Goal: Task Accomplishment & Management: Use online tool/utility

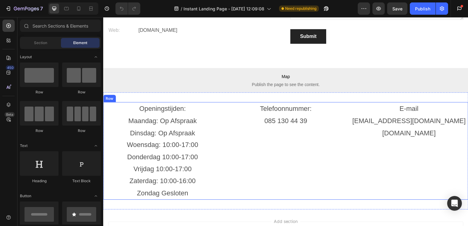
scroll to position [1521, 0]
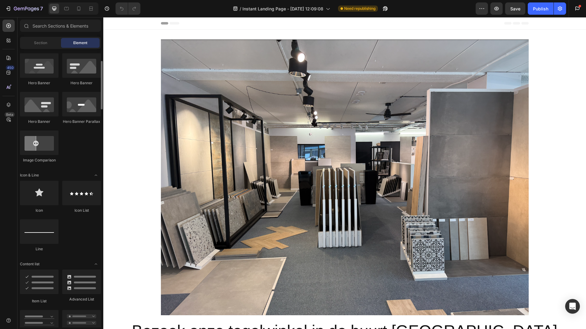
scroll to position [245, 0]
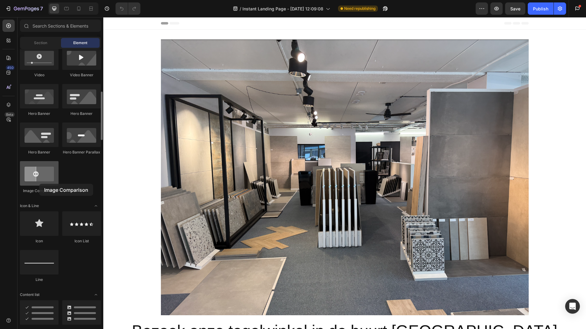
click at [39, 184] on div at bounding box center [39, 173] width 39 height 25
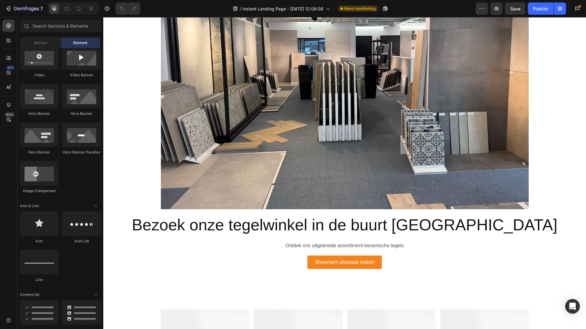
scroll to position [220, 0]
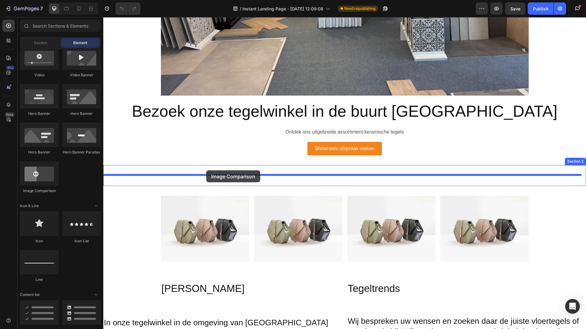
drag, startPoint x: 142, startPoint y: 201, endPoint x: 206, endPoint y: 170, distance: 70.7
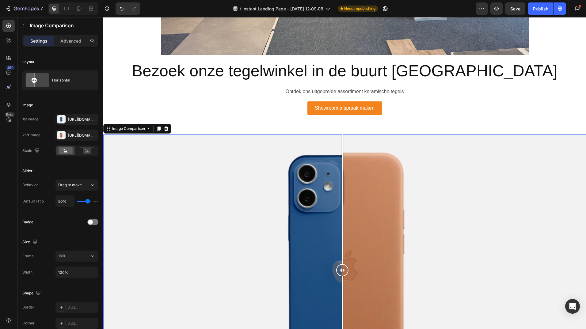
scroll to position [250, 0]
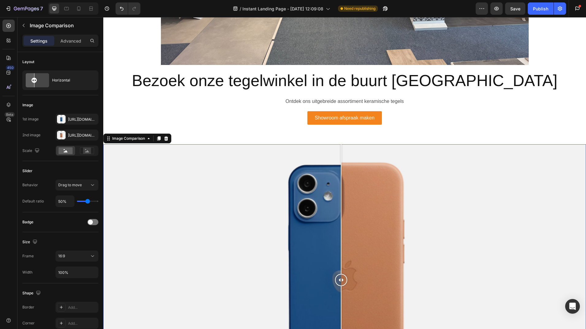
drag, startPoint x: 342, startPoint y: 281, endPoint x: 342, endPoint y: 256, distance: 24.5
click at [342, 256] on div at bounding box center [341, 279] width 12 height 271
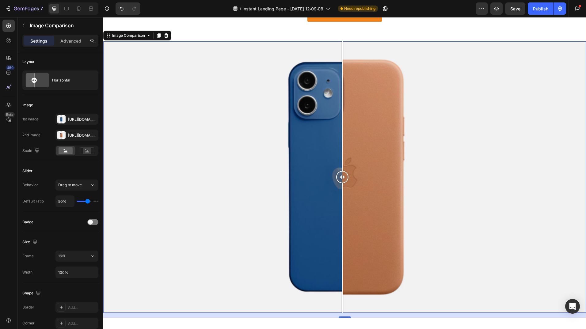
scroll to position [342, 0]
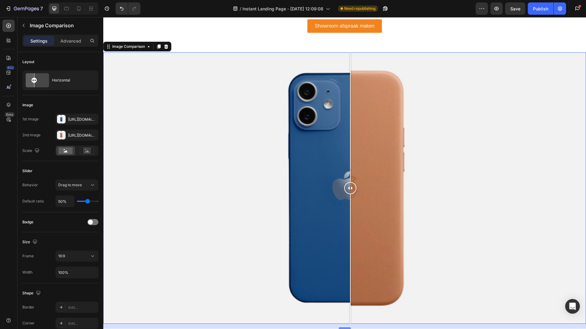
drag, startPoint x: 348, startPoint y: 184, endPoint x: 350, endPoint y: 152, distance: 31.6
click at [350, 152] on div at bounding box center [344, 187] width 483 height 271
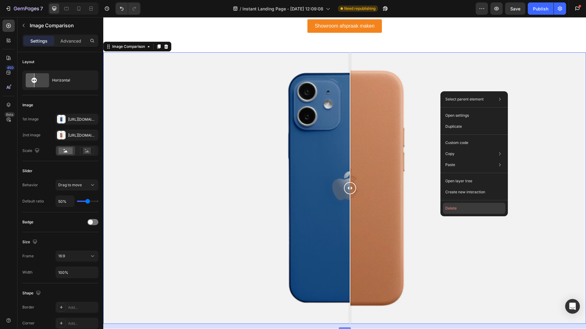
click at [457, 204] on button "Delete" at bounding box center [474, 208] width 63 height 11
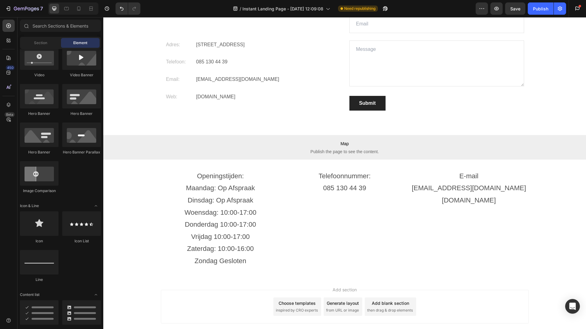
scroll to position [1488, 0]
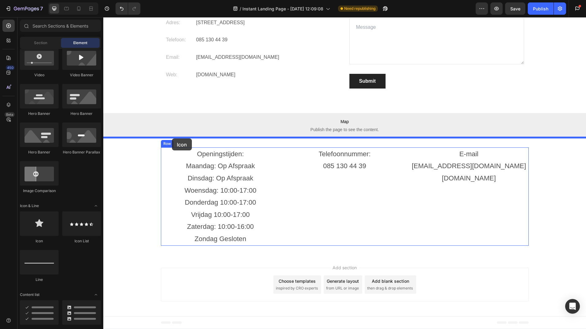
drag, startPoint x: 139, startPoint y: 235, endPoint x: 172, endPoint y: 139, distance: 101.9
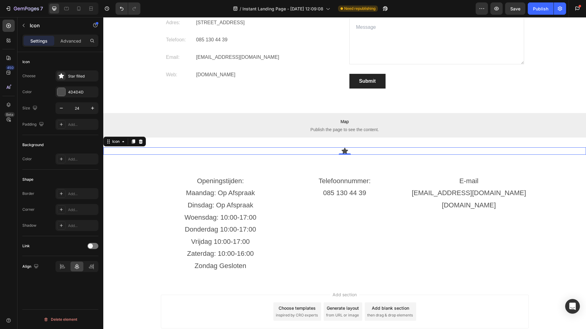
click at [343, 150] on div "Icon 0" at bounding box center [344, 150] width 483 height 7
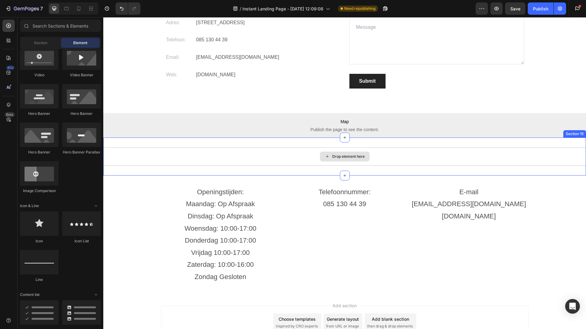
click at [345, 154] on div "Drop element here" at bounding box center [345, 157] width 50 height 10
click at [283, 158] on div "Drop element here" at bounding box center [344, 156] width 483 height 18
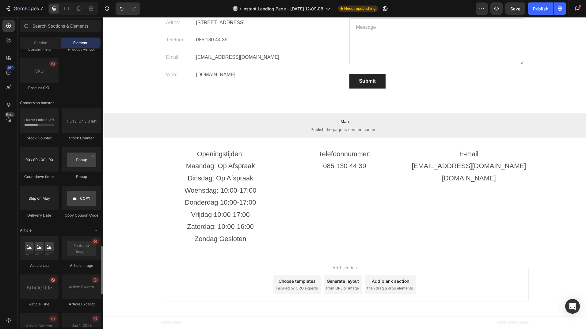
scroll to position [1195, 0]
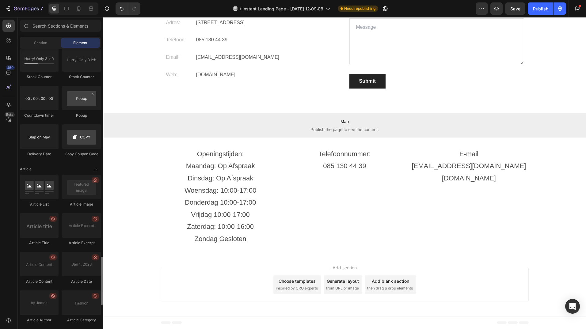
click at [42, 141] on div at bounding box center [39, 136] width 39 height 25
drag, startPoint x: 42, startPoint y: 141, endPoint x: 27, endPoint y: 151, distance: 17.7
click at [27, 151] on div "Delivery Date" at bounding box center [39, 140] width 39 height 32
click at [30, 212] on div "Article List Article Image Article Title Article Excerpt Article Content Articl…" at bounding box center [60, 271] width 81 height 192
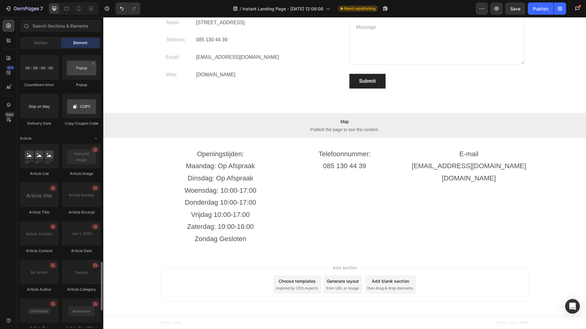
click at [30, 212] on div "Article List Article Image Article Title Article Excerpt Article Content Articl…" at bounding box center [60, 240] width 81 height 192
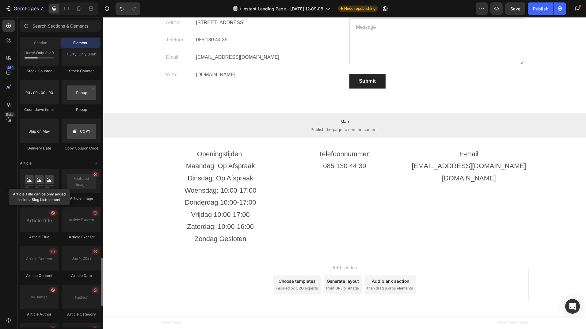
scroll to position [1170, 0]
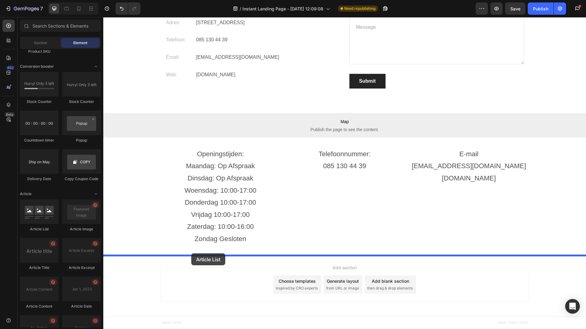
drag, startPoint x: 133, startPoint y: 230, endPoint x: 191, endPoint y: 253, distance: 62.7
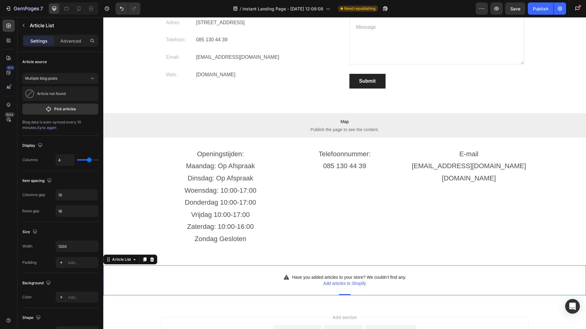
drag, startPoint x: 427, startPoint y: 277, endPoint x: 398, endPoint y: 273, distance: 28.8
click at [426, 277] on div "Have you added articles to your store? We couldn’t find any. Add articles to Sh…" at bounding box center [344, 280] width 483 height 30
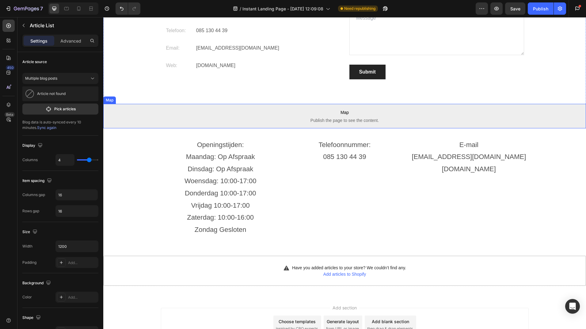
scroll to position [1388, 0]
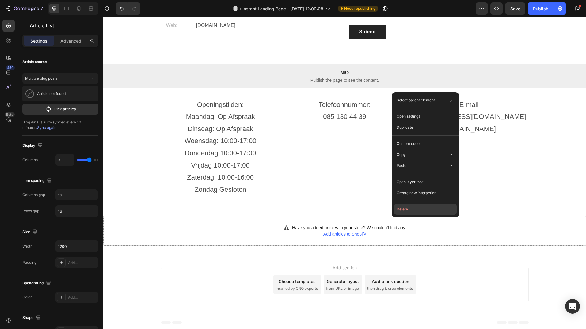
click at [411, 210] on button "Delete" at bounding box center [425, 209] width 63 height 11
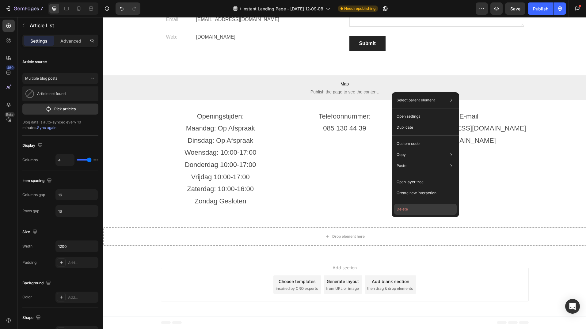
scroll to position [1377, 0]
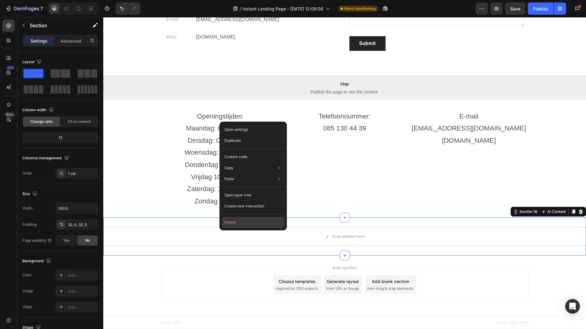
click at [236, 228] on button "Delete" at bounding box center [253, 222] width 63 height 11
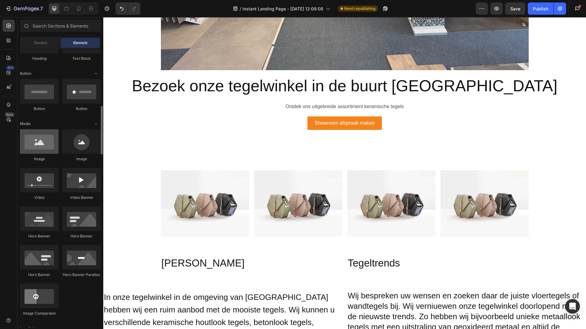
scroll to position [153, 0]
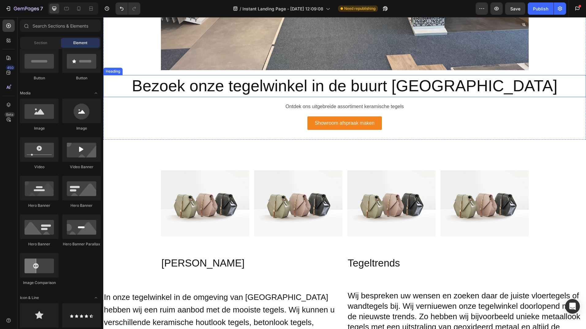
click at [177, 81] on h2 "Bezoek onze tegelwinkel in de buurt [GEOGRAPHIC_DATA]" at bounding box center [344, 86] width 483 height 22
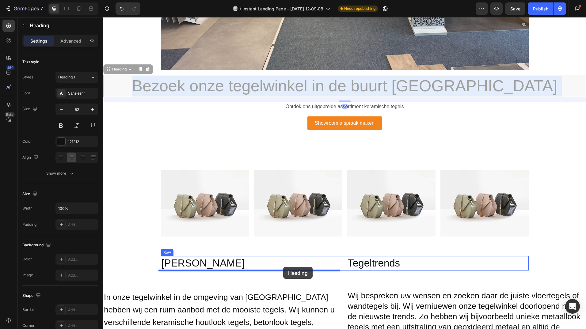
drag, startPoint x: 177, startPoint y: 82, endPoint x: 281, endPoint y: 345, distance: 282.2
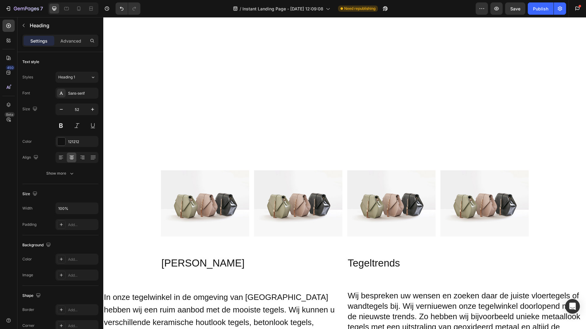
scroll to position [369, 0]
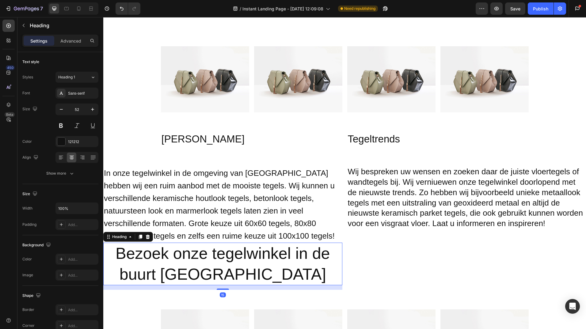
click at [123, 0] on div "7 Version history / Instant Landing Page - [DATE] 12:09:08 Need republishing Pr…" at bounding box center [293, 8] width 586 height 17
click at [122, 9] on icon "Undo/Redo" at bounding box center [122, 9] width 6 height 6
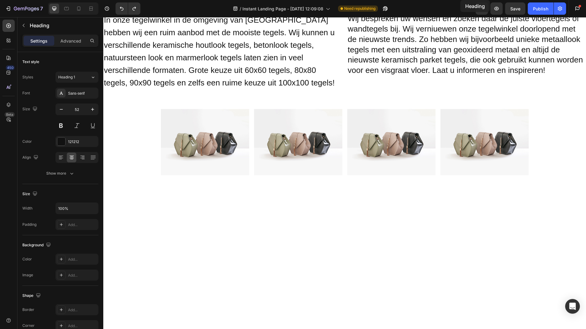
scroll to position [0, 0]
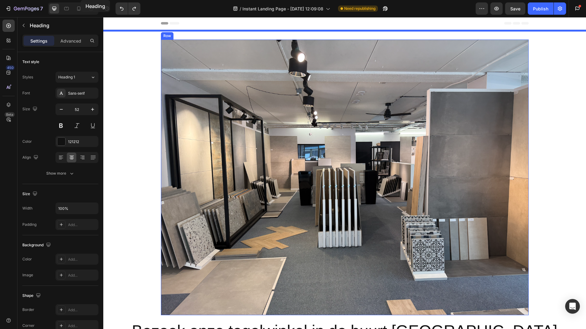
drag, startPoint x: 180, startPoint y: 121, endPoint x: 86, endPoint y: -17, distance: 166.7
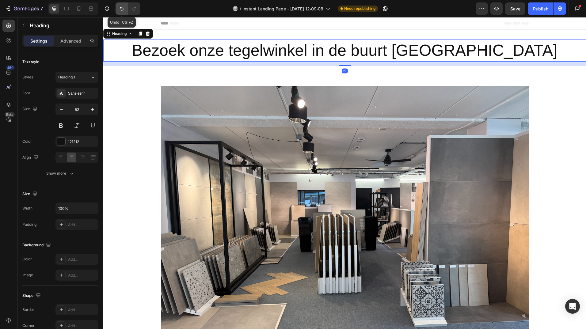
click at [123, 9] on icon "Undo/Redo" at bounding box center [122, 9] width 6 height 6
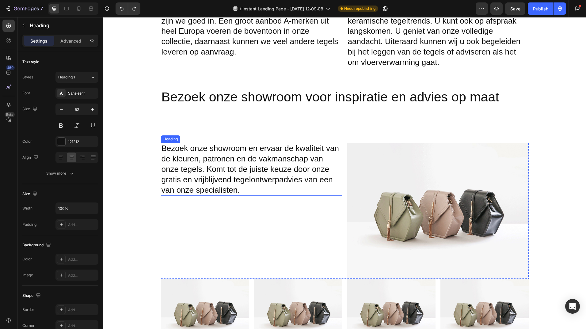
scroll to position [1011, 0]
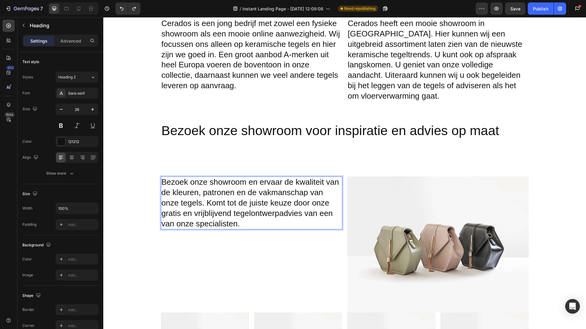
click at [237, 214] on p "Bezoek onze showroom en ervaar de kwaliteit van de kleuren, patronen en de vakm…" at bounding box center [251, 203] width 180 height 52
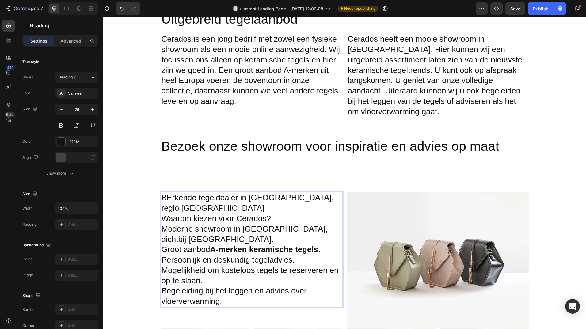
scroll to position [981, 0]
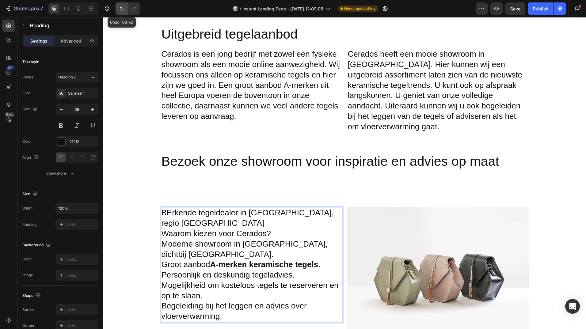
click at [123, 10] on icon "Undo/Redo" at bounding box center [122, 9] width 6 height 6
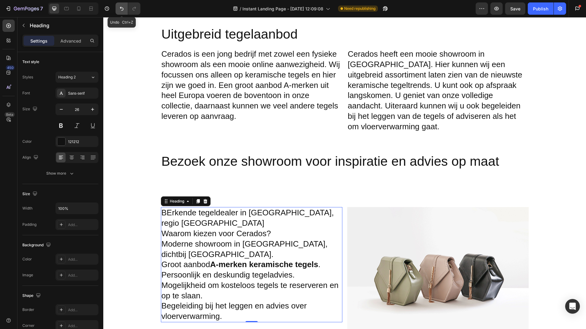
click at [123, 10] on icon "Undo/Redo" at bounding box center [122, 9] width 6 height 6
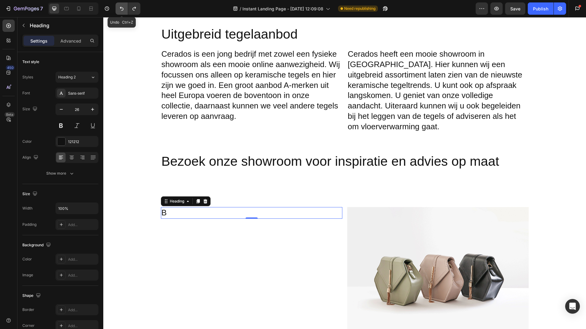
click at [123, 10] on icon "Undo/Redo" at bounding box center [122, 9] width 6 height 6
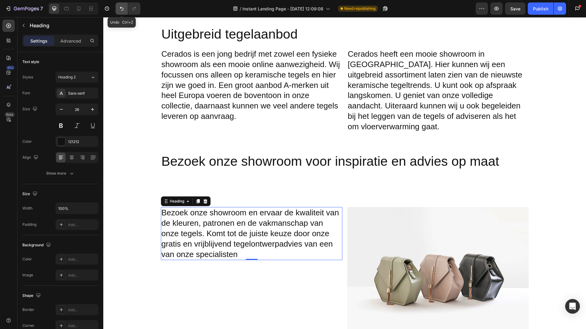
click at [123, 10] on icon "Undo/Redo" at bounding box center [122, 9] width 6 height 6
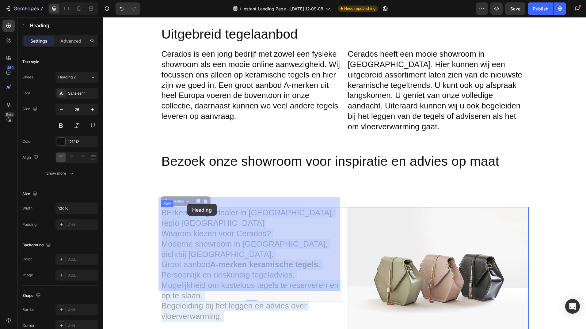
drag, startPoint x: 166, startPoint y: 202, endPoint x: 198, endPoint y: 204, distance: 32.2
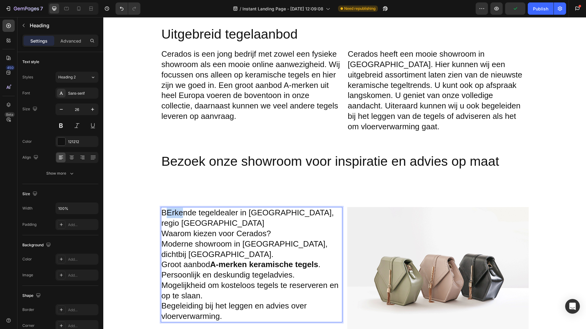
drag, startPoint x: 167, startPoint y: 202, endPoint x: 182, endPoint y: 203, distance: 15.0
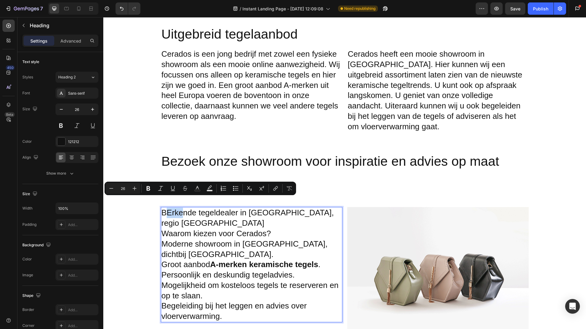
click at [176, 208] on p "BErkende tegeldealer in [GEOGRAPHIC_DATA], regio [GEOGRAPHIC_DATA] Waarom kieze…" at bounding box center [251, 265] width 180 height 114
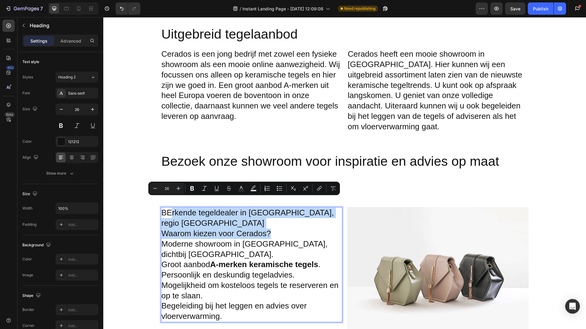
drag, startPoint x: 170, startPoint y: 202, endPoint x: 271, endPoint y: 214, distance: 101.2
click at [271, 214] on p "BErkende tegeldealer in [GEOGRAPHIC_DATA], regio [GEOGRAPHIC_DATA] Waarom kieze…" at bounding box center [251, 265] width 180 height 114
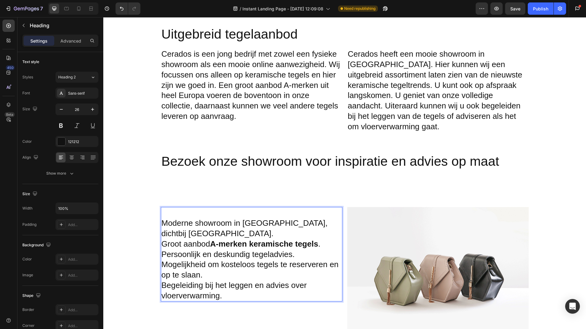
click at [161, 212] on p "⁠⁠⁠⁠⁠⁠⁠ Moderne showroom in [GEOGRAPHIC_DATA], dichtbij [GEOGRAPHIC_DATA]. Groo…" at bounding box center [251, 254] width 180 height 93
click at [208, 223] on p "-Moderne showroom in [GEOGRAPHIC_DATA], dichtbij [GEOGRAPHIC_DATA]. Groot aanbo…" at bounding box center [251, 254] width 180 height 93
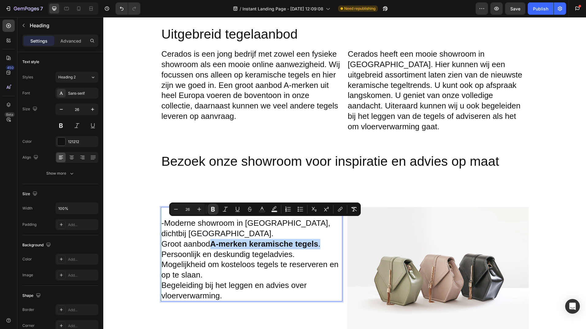
drag, startPoint x: 209, startPoint y: 223, endPoint x: 320, endPoint y: 227, distance: 110.4
click at [320, 227] on p "-Moderne showroom in [GEOGRAPHIC_DATA], dichtbij [GEOGRAPHIC_DATA]. Groot aanbo…" at bounding box center [251, 254] width 180 height 93
click at [213, 208] on icon "Editor contextual toolbar" at bounding box center [213, 209] width 6 height 6
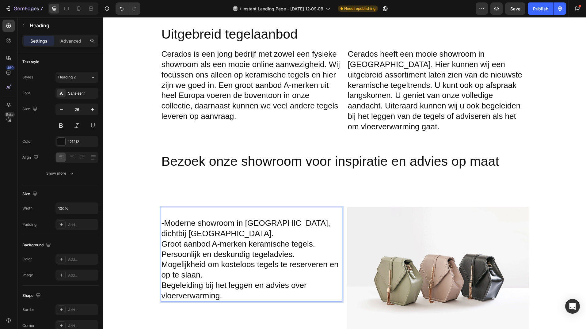
click at [161, 226] on p "⁠⁠⁠⁠⁠⁠⁠ -Moderne showroom in [GEOGRAPHIC_DATA], dichtbij [GEOGRAPHIC_DATA]. Gro…" at bounding box center [251, 254] width 180 height 93
click at [161, 234] on p "-Moderne showroom in [GEOGRAPHIC_DATA], dichtbij [GEOGRAPHIC_DATA] -[GEOGRAPHIC…" at bounding box center [251, 254] width 180 height 93
click at [161, 245] on p "-Moderne showroom in [GEOGRAPHIC_DATA], dichtbij [GEOGRAPHIC_DATA] -[GEOGRAPHIC…" at bounding box center [251, 254] width 180 height 93
click at [161, 265] on p "-Moderne showroom in [GEOGRAPHIC_DATA], dichtbij [GEOGRAPHIC_DATA] -[GEOGRAPHIC…" at bounding box center [251, 254] width 180 height 93
click at [163, 216] on p "-Moderne showroom in [GEOGRAPHIC_DATA], dichtbij [GEOGRAPHIC_DATA] -[GEOGRAPHIC…" at bounding box center [251, 254] width 180 height 93
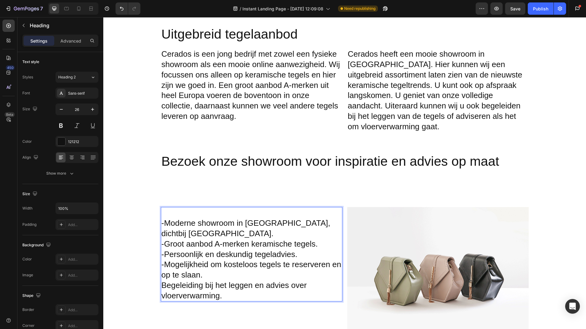
click at [161, 214] on h2 "-Moderne showroom in [GEOGRAPHIC_DATA], dichtbij [GEOGRAPHIC_DATA] -[GEOGRAPHIC…" at bounding box center [251, 254] width 181 height 94
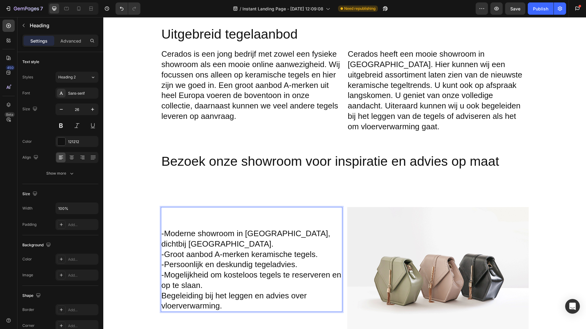
click at [165, 214] on p "-Moderne showroom in [GEOGRAPHIC_DATA], dichtbij [GEOGRAPHIC_DATA] -[GEOGRAPHIC…" at bounding box center [251, 260] width 180 height 104
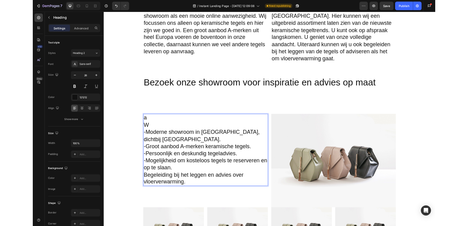
scroll to position [1011, 0]
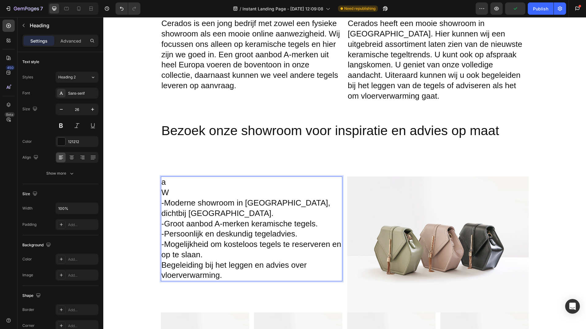
click at [174, 177] on p "a W -Moderne showroom in [GEOGRAPHIC_DATA], dichtbij [GEOGRAPHIC_DATA] -[GEOGRA…" at bounding box center [251, 229] width 180 height 104
click at [173, 180] on p "a W -Moderne showroom in [GEOGRAPHIC_DATA], dichtbij [GEOGRAPHIC_DATA] -[GEOGRA…" at bounding box center [251, 229] width 180 height 104
click at [172, 177] on p "a ⁠⁠⁠⁠⁠⁠⁠ -Moderne showroom in [GEOGRAPHIC_DATA], dichtbij [GEOGRAPHIC_DATA] -[…" at bounding box center [251, 229] width 180 height 104
click at [234, 177] on p "⁠⁠⁠⁠⁠⁠⁠v nezeik moraaW -Moderne showroom in [GEOGRAPHIC_DATA], dichtbij [GEOGRA…" at bounding box center [251, 229] width 180 height 104
click at [191, 177] on p "⁠⁠⁠⁠⁠⁠⁠aWaW -Moderne showroom in [GEOGRAPHIC_DATA], dichtbij [GEOGRAPHIC_DATA] …" at bounding box center [251, 229] width 180 height 104
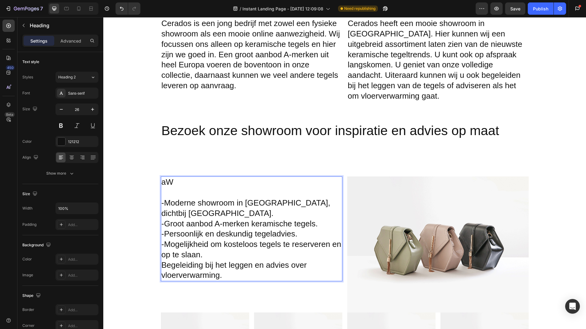
click at [191, 177] on p "⁠⁠⁠⁠⁠⁠⁠aW -Moderne showroom in [GEOGRAPHIC_DATA], dichtbij [GEOGRAPHIC_DATA] -G…" at bounding box center [251, 229] width 180 height 104
click at [511, 13] on button "Save" at bounding box center [515, 8] width 20 height 12
